Goal: Information Seeking & Learning: Learn about a topic

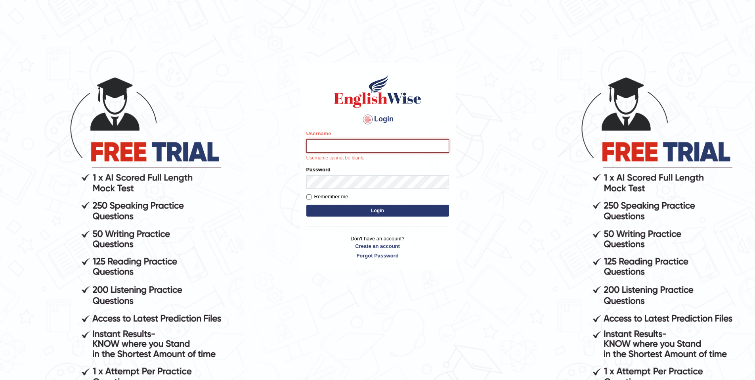
click at [389, 148] on input "Username" at bounding box center [377, 145] width 143 height 13
type input "Joyboy"
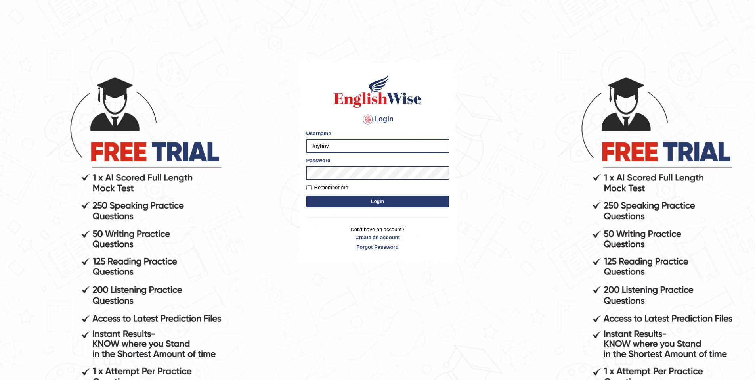
click at [383, 205] on button "Login" at bounding box center [377, 201] width 143 height 12
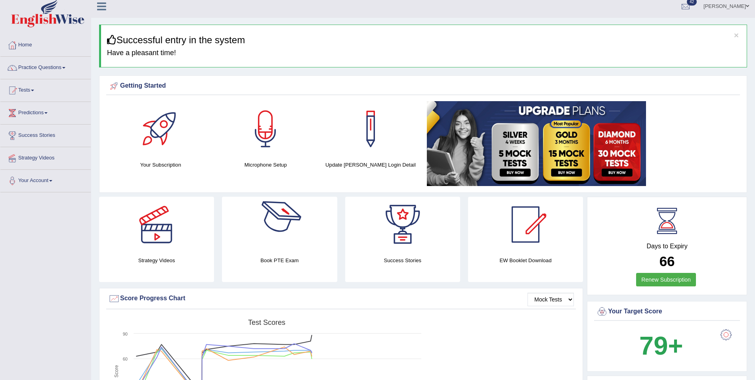
scroll to position [2, 0]
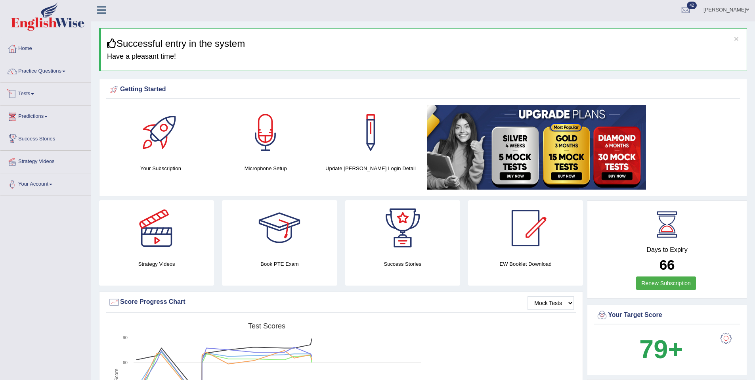
click at [33, 91] on link "Tests" at bounding box center [45, 93] width 90 height 20
click at [35, 126] on link "Take Mock Test" at bounding box center [52, 126] width 74 height 14
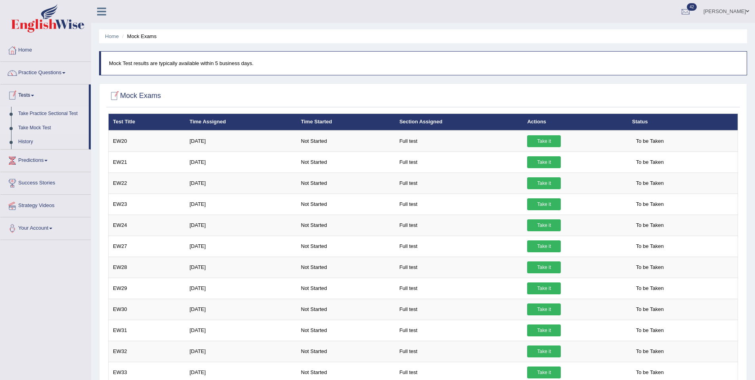
click at [25, 115] on link "Take Practice Sectional Test" at bounding box center [52, 114] width 74 height 14
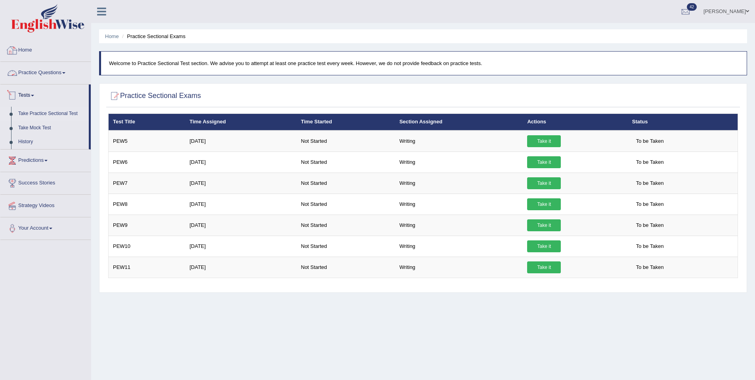
click at [53, 69] on link "Practice Questions" at bounding box center [45, 72] width 90 height 20
